Goal: Browse casually

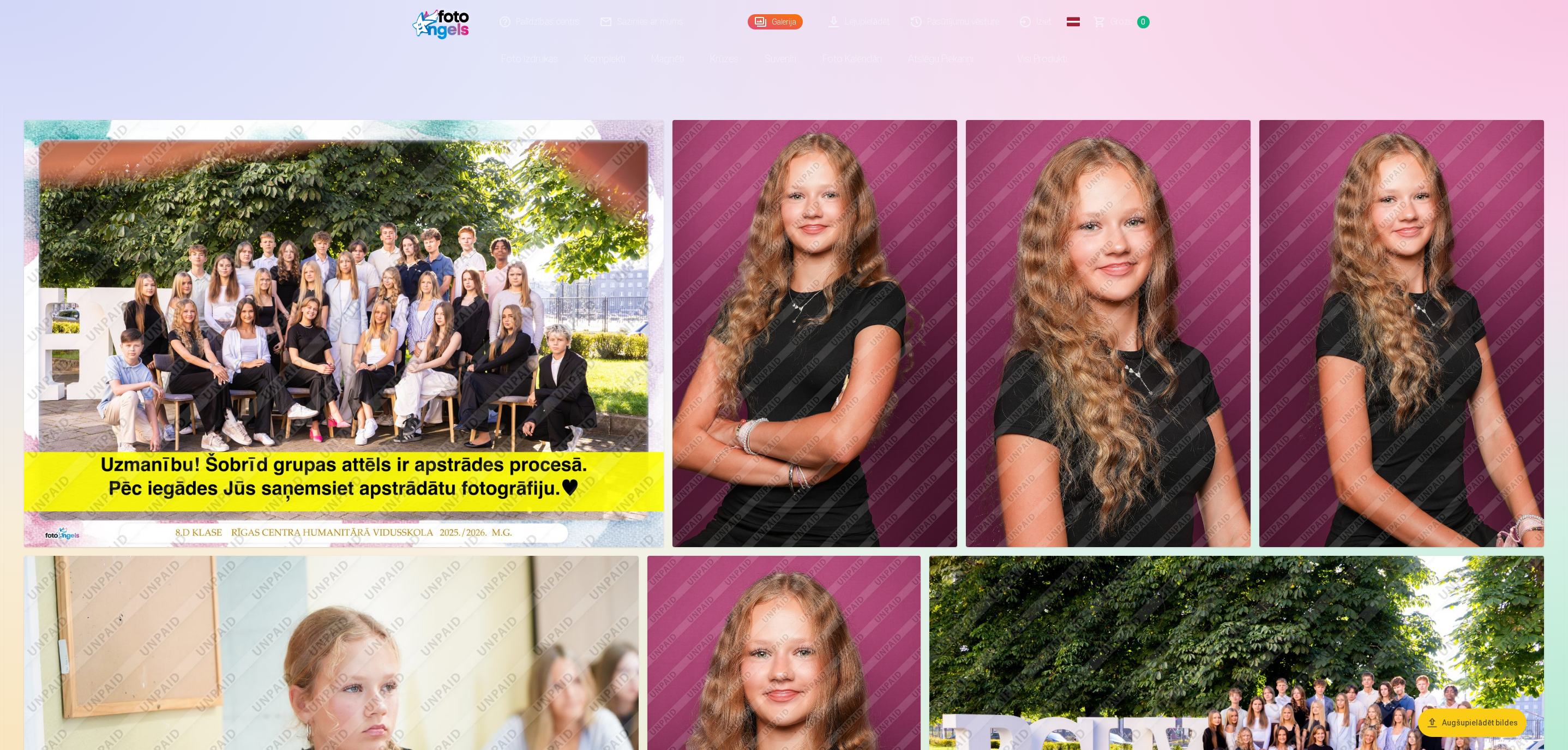
click at [889, 258] on img at bounding box center [815, 333] width 285 height 427
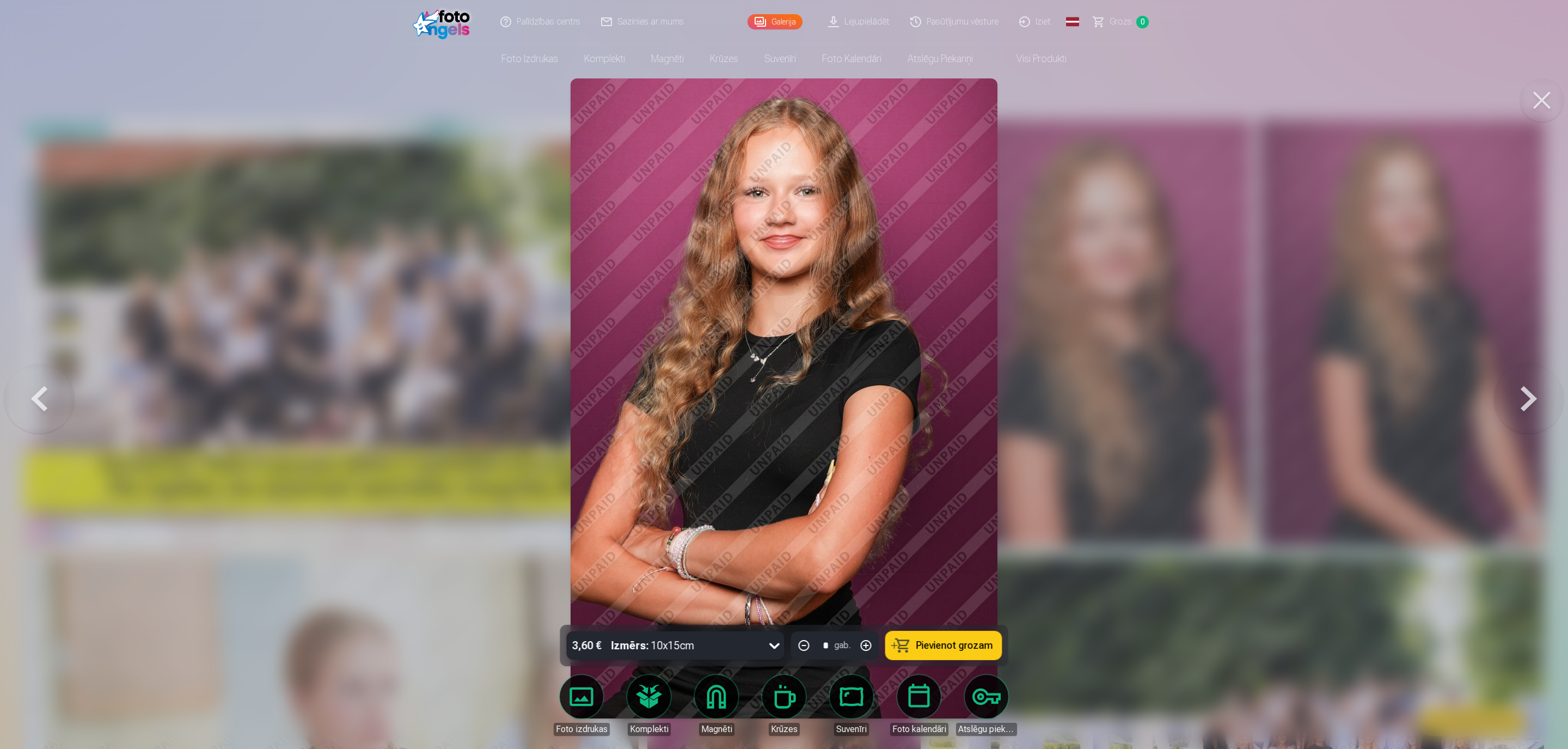
click at [462, 388] on div at bounding box center [784, 374] width 1568 height 749
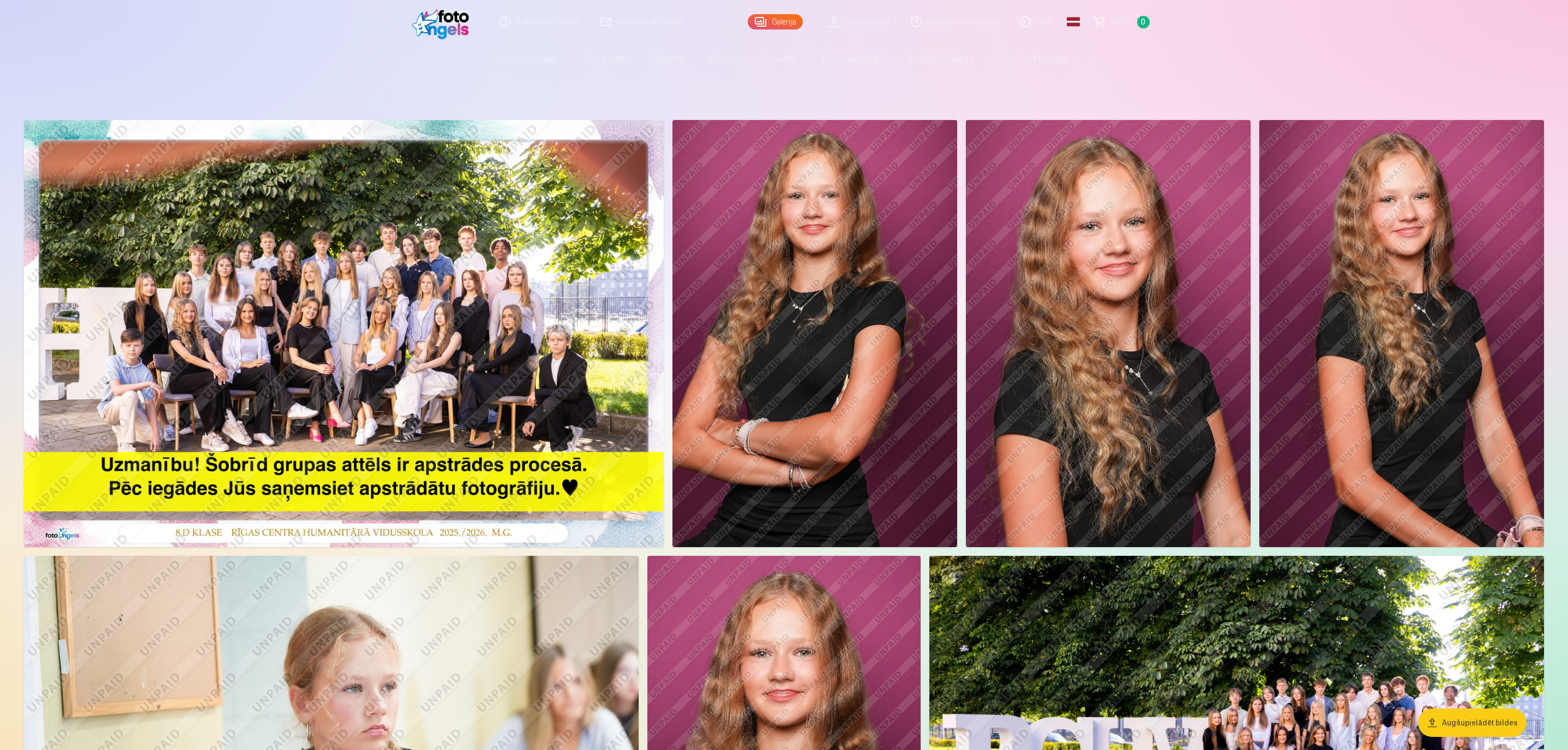
click at [1083, 292] on img at bounding box center [1108, 333] width 285 height 427
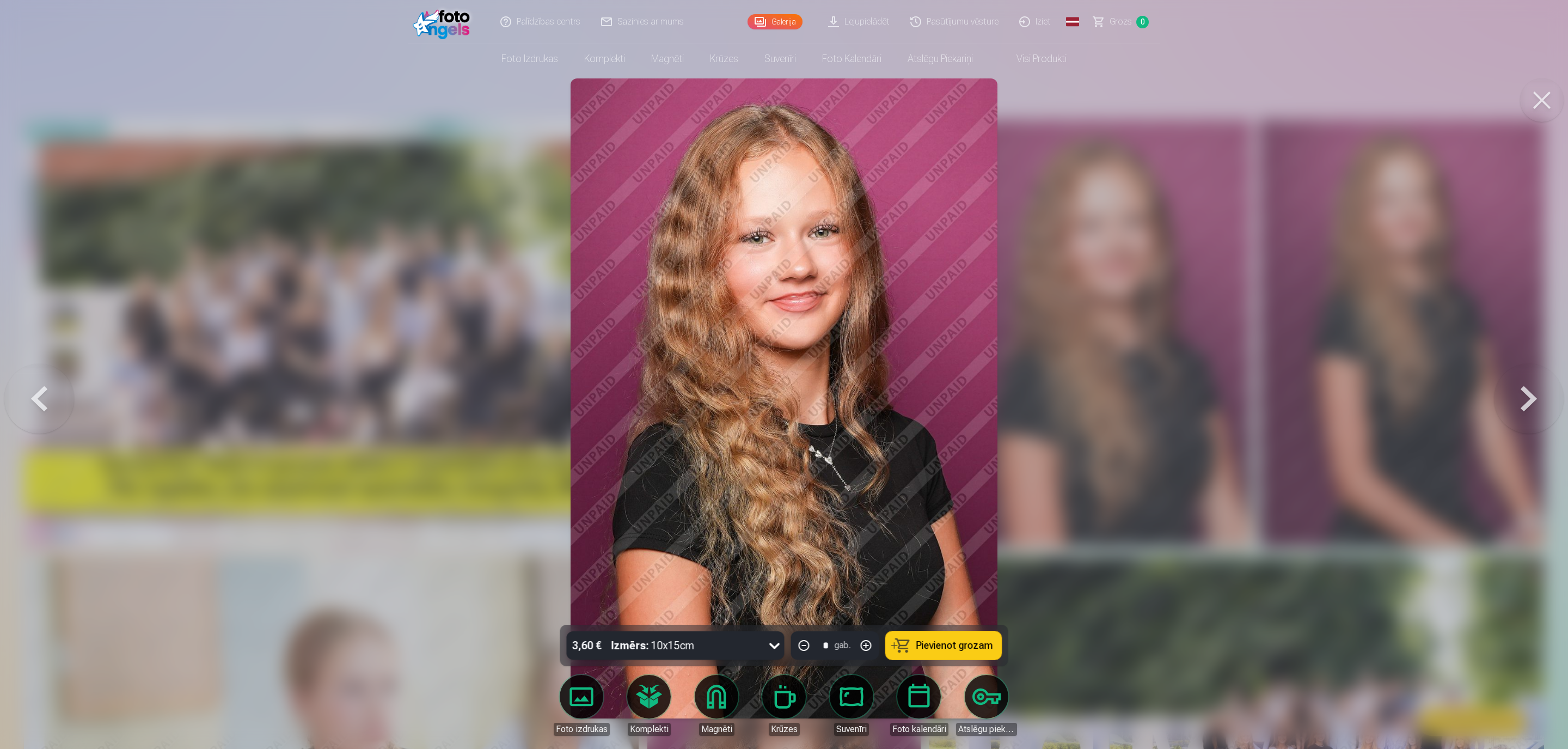
click at [1539, 398] on button at bounding box center [1529, 398] width 70 height 431
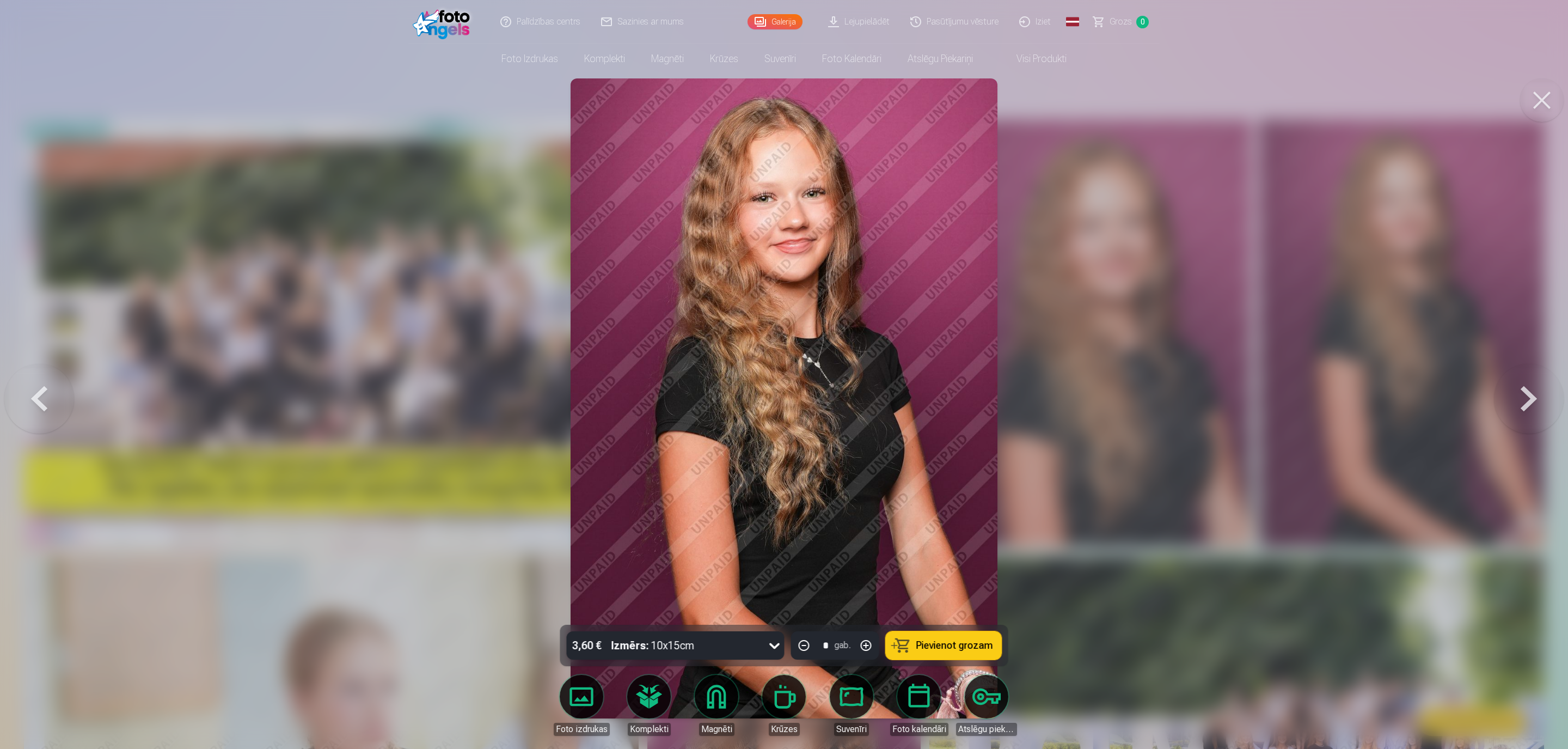
click at [1539, 398] on button at bounding box center [1529, 398] width 70 height 431
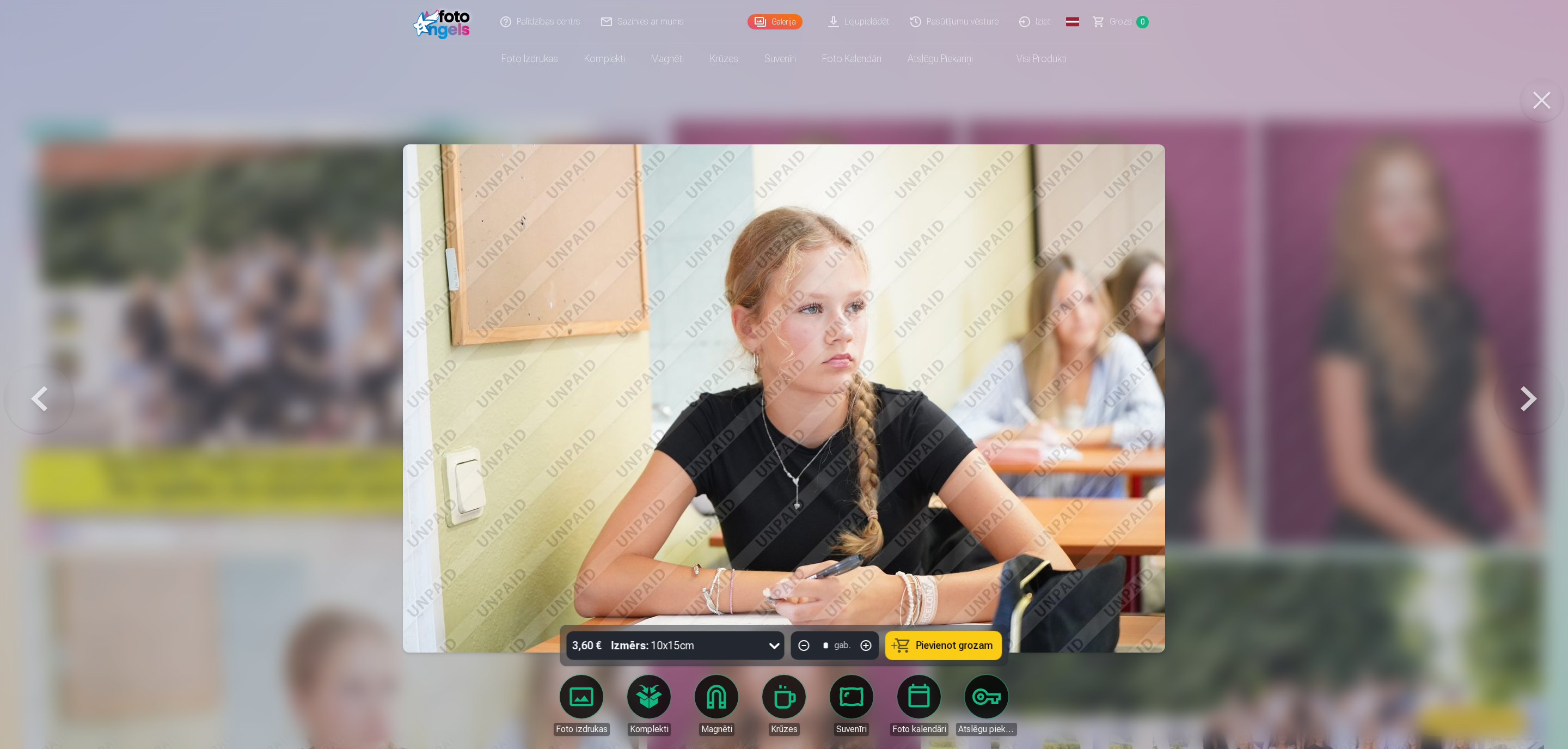
click at [1539, 398] on button at bounding box center [1529, 398] width 70 height 431
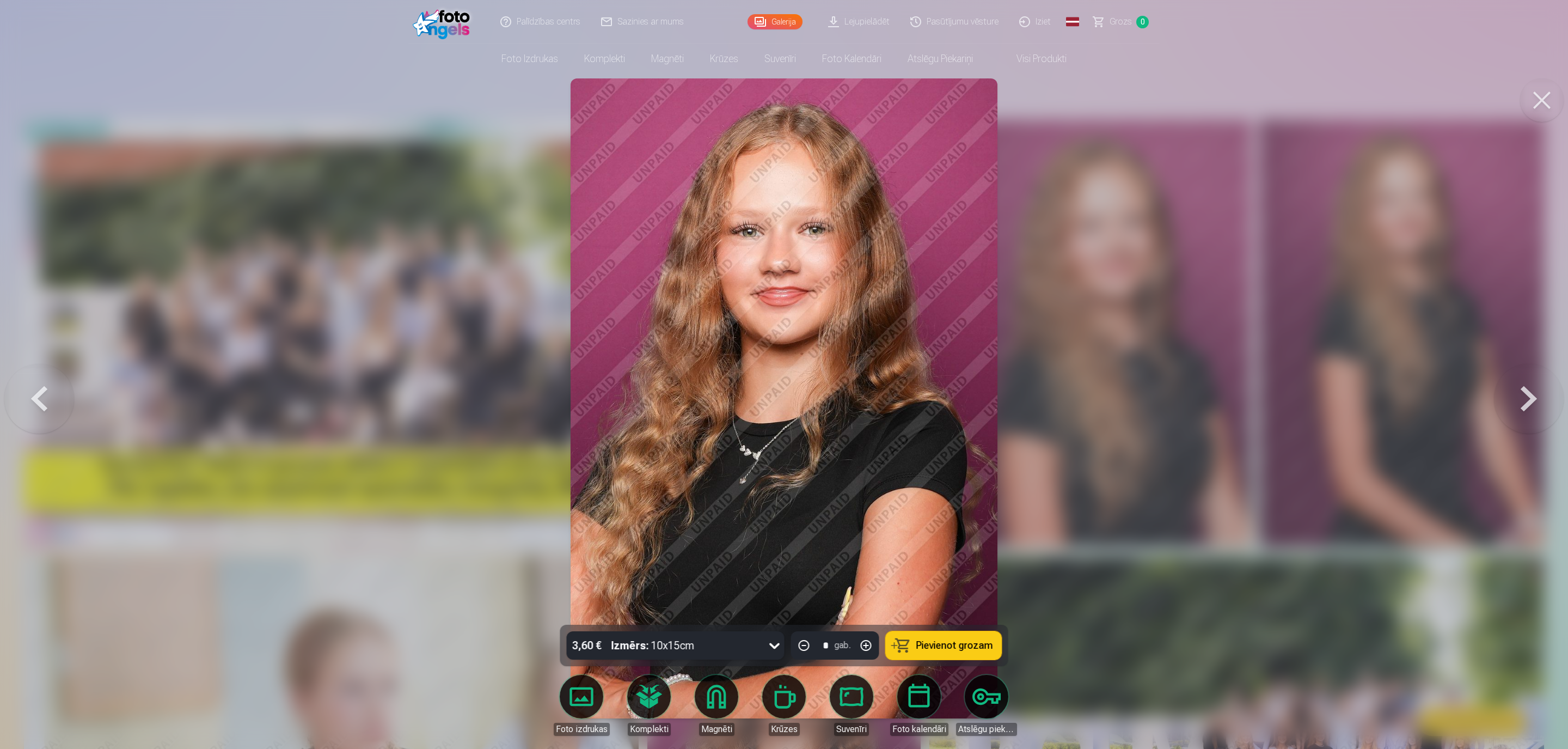
click at [1539, 398] on button at bounding box center [1529, 398] width 70 height 431
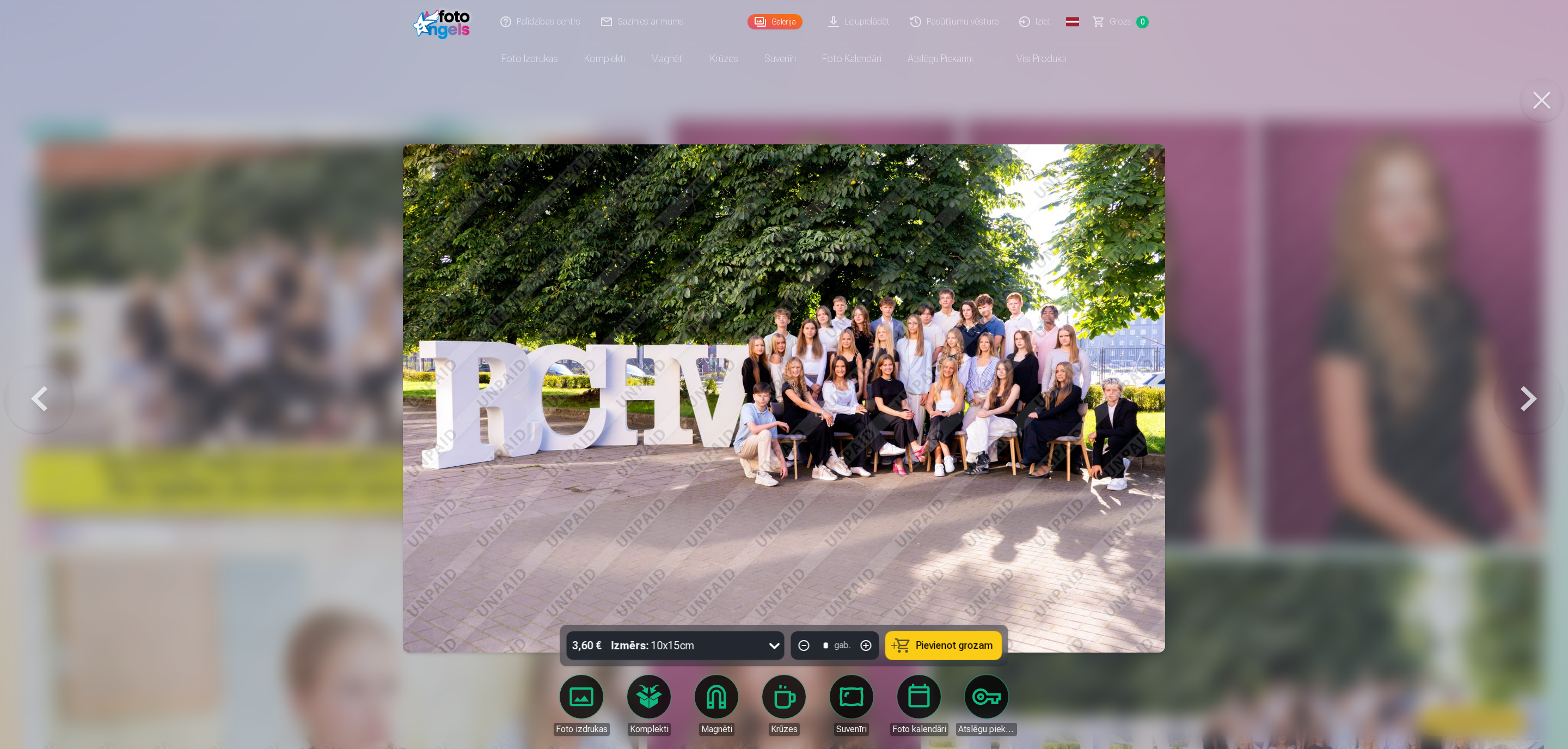
click at [1459, 348] on div at bounding box center [784, 374] width 1568 height 749
